Goal: Information Seeking & Learning: Learn about a topic

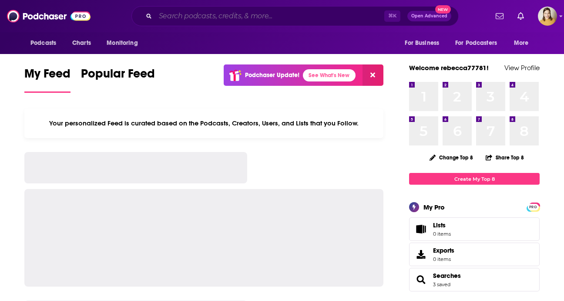
click at [214, 18] on input "Search podcasts, credits, & more..." at bounding box center [269, 16] width 229 height 14
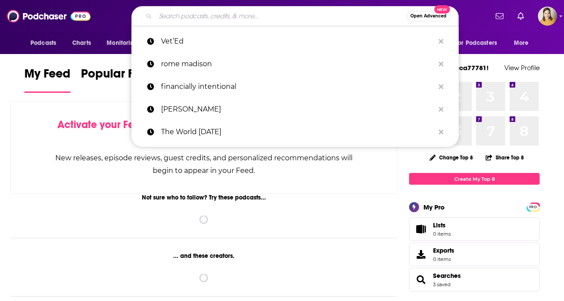
paste input "BT Money Hacks"
type input "BT Money Hacks"
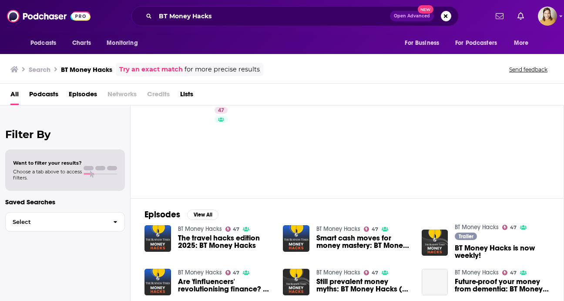
scroll to position [30, 0]
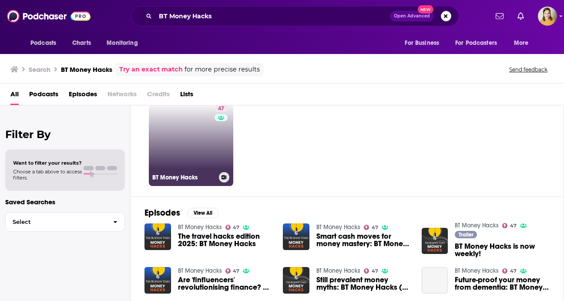
click at [220, 152] on div "47" at bounding box center [221, 138] width 15 height 67
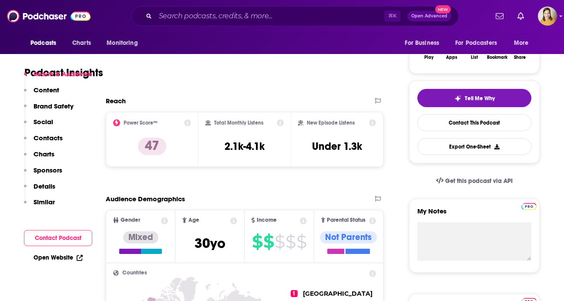
scroll to position [60, 0]
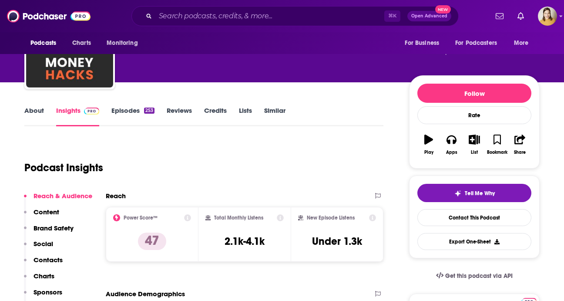
click at [187, 218] on icon at bounding box center [187, 217] width 7 height 7
click at [346, 153] on div "Podcast Insights" at bounding box center [200, 162] width 352 height 44
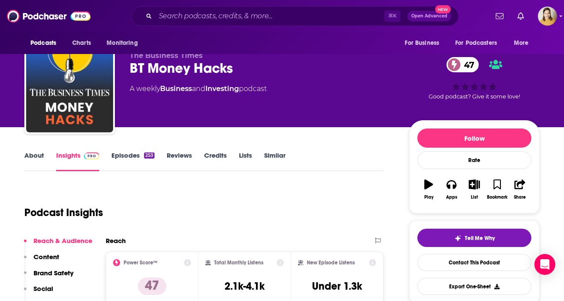
scroll to position [0, 0]
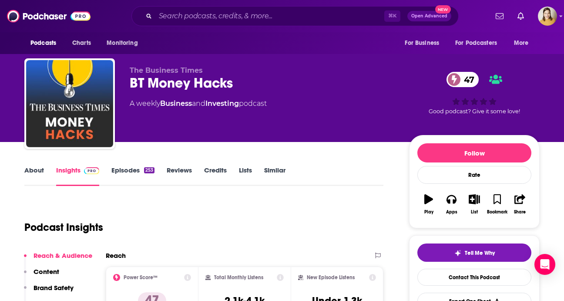
click at [34, 176] on link "About" at bounding box center [34, 176] width 20 height 20
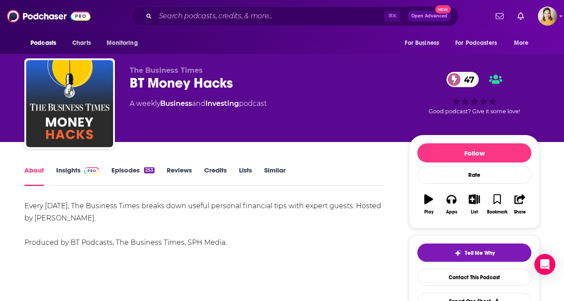
scroll to position [77, 0]
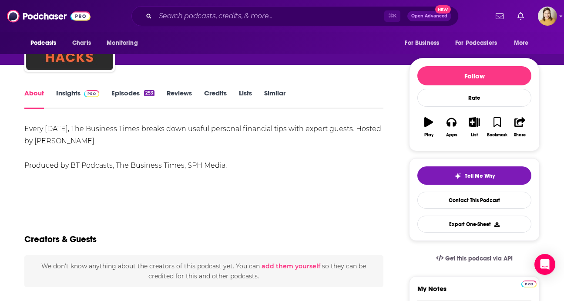
drag, startPoint x: 224, startPoint y: 170, endPoint x: 23, endPoint y: 132, distance: 204.5
copy div "Every [DATE], The Business Times breaks down useful personal financial tips wit…"
